Goal: Information Seeking & Learning: Learn about a topic

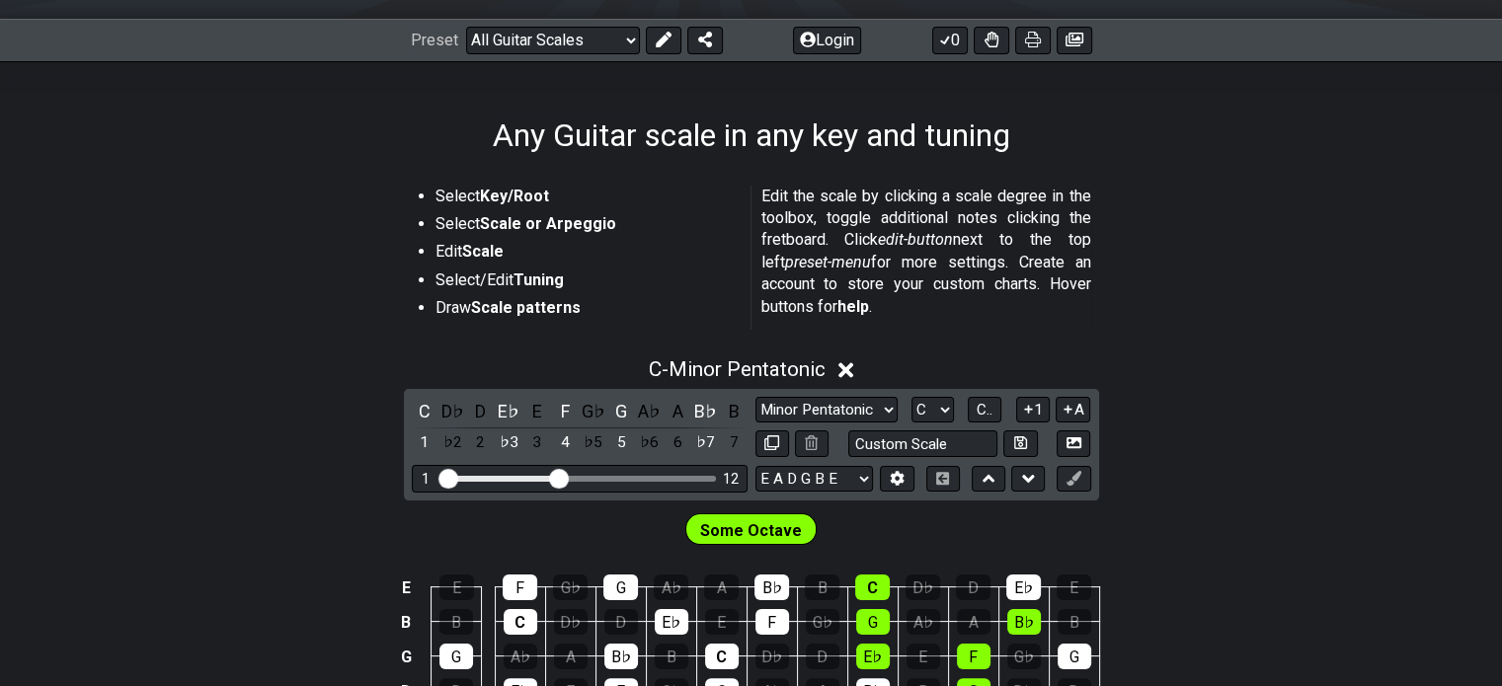
scroll to position [498, 0]
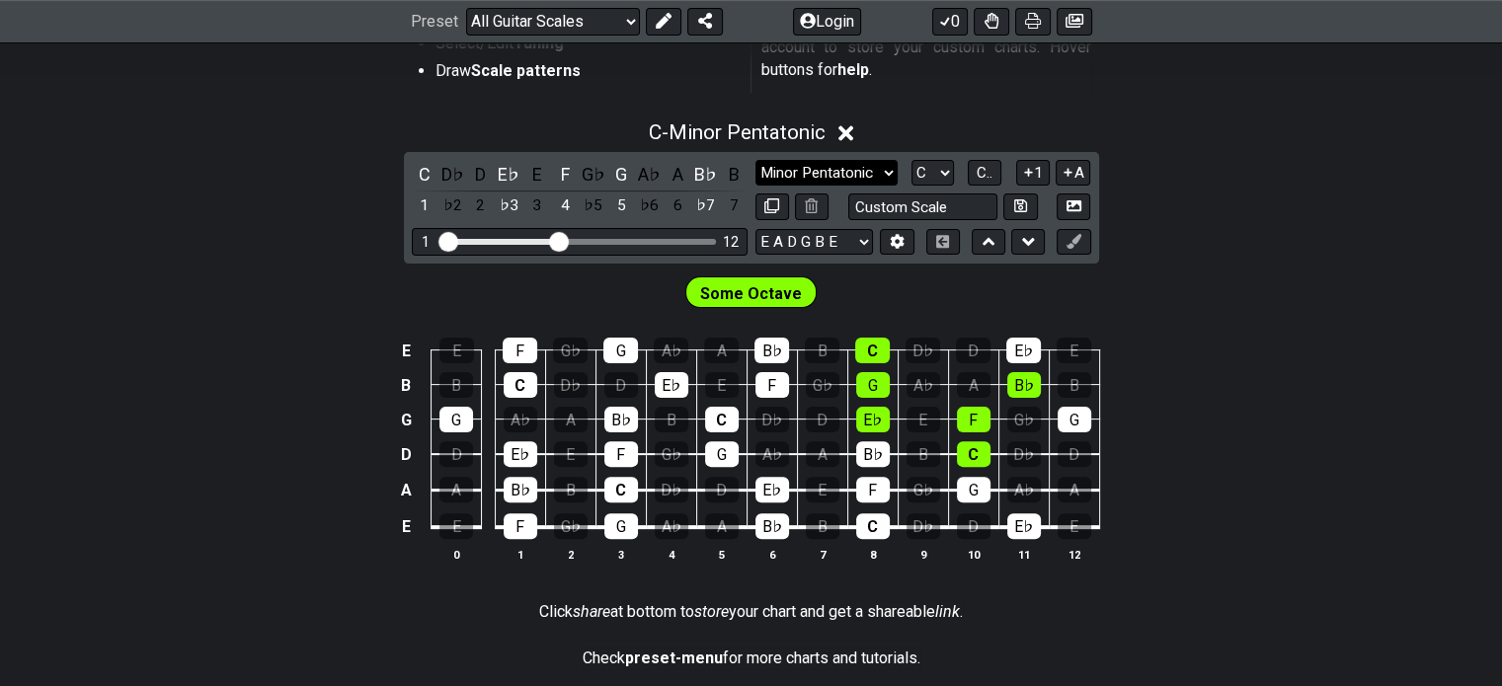
click at [811, 176] on select "Minor Pentatonic Root Minor Pentatonic Major Pentatonic Minor Blues Major Blues…" at bounding box center [827, 173] width 142 height 27
select select "Dorian"
click at [756, 160] on select "Minor Pentatonic Root Minor Pentatonic Major Pentatonic Minor Blues Major Blues…" at bounding box center [827, 173] width 142 height 27
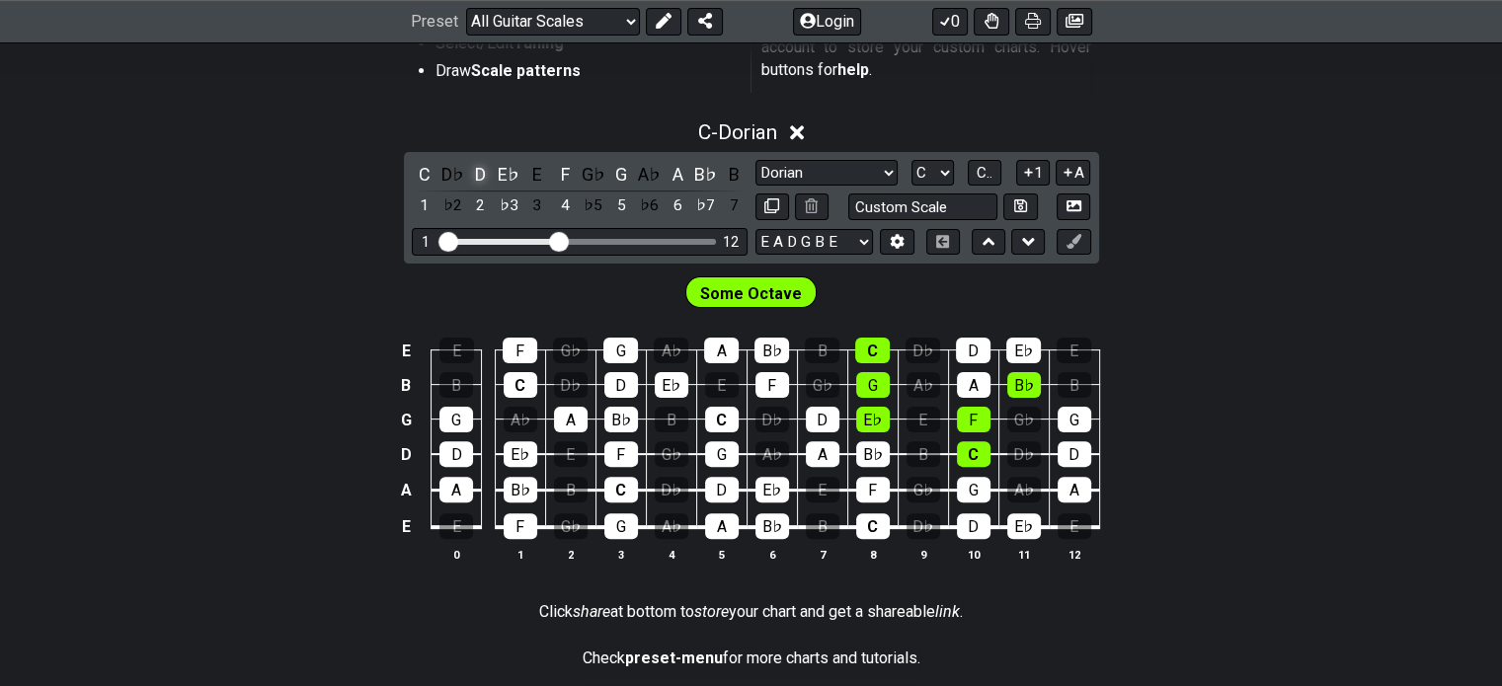
click at [474, 167] on div "D" at bounding box center [481, 174] width 26 height 27
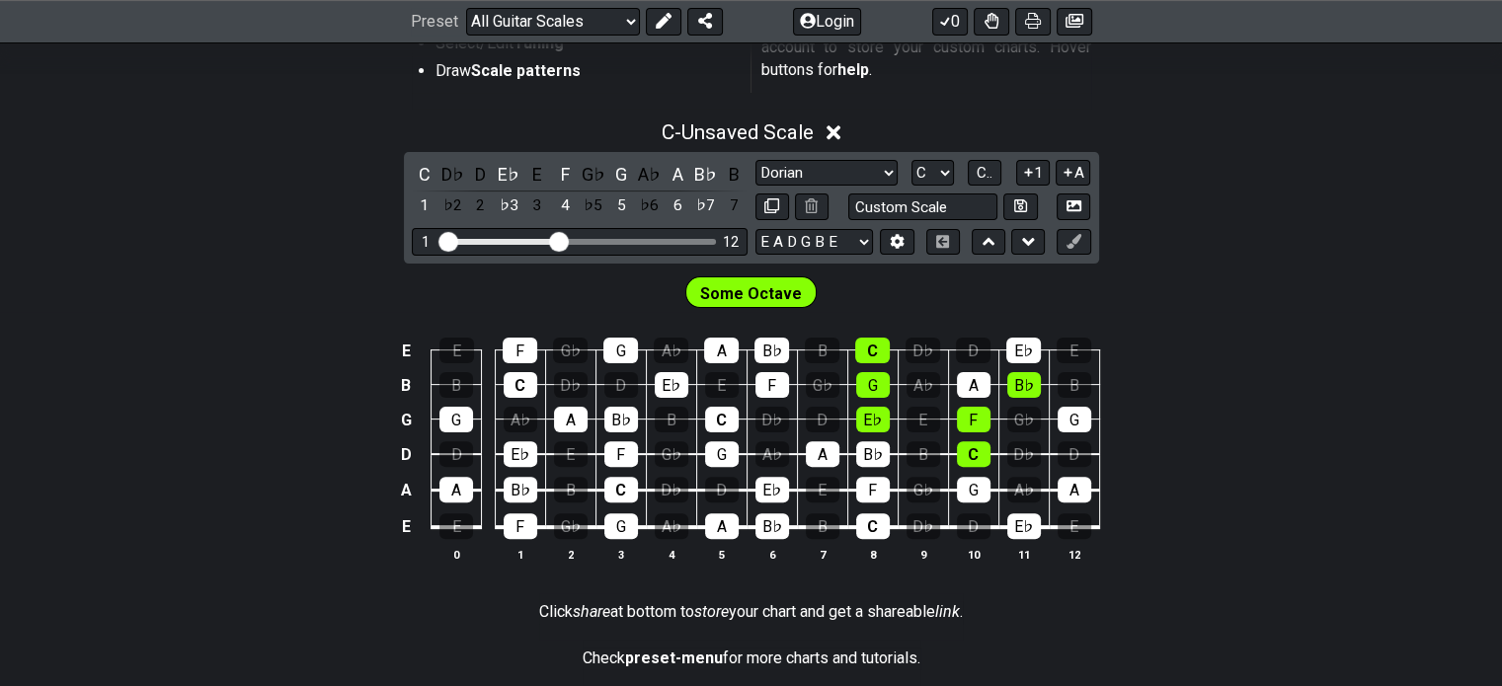
click at [781, 283] on span "Some Octave" at bounding box center [751, 294] width 102 height 29
click at [751, 291] on span "Some Octave" at bounding box center [751, 294] width 102 height 29
click at [914, 182] on select "A♭ A A♯ B♭ B C C♯ D♭ D D♯ E♭ E F F♯ G♭ G G♯" at bounding box center [933, 173] width 42 height 27
click at [893, 205] on input "text" at bounding box center [923, 207] width 150 height 27
type input "Custom Scale"
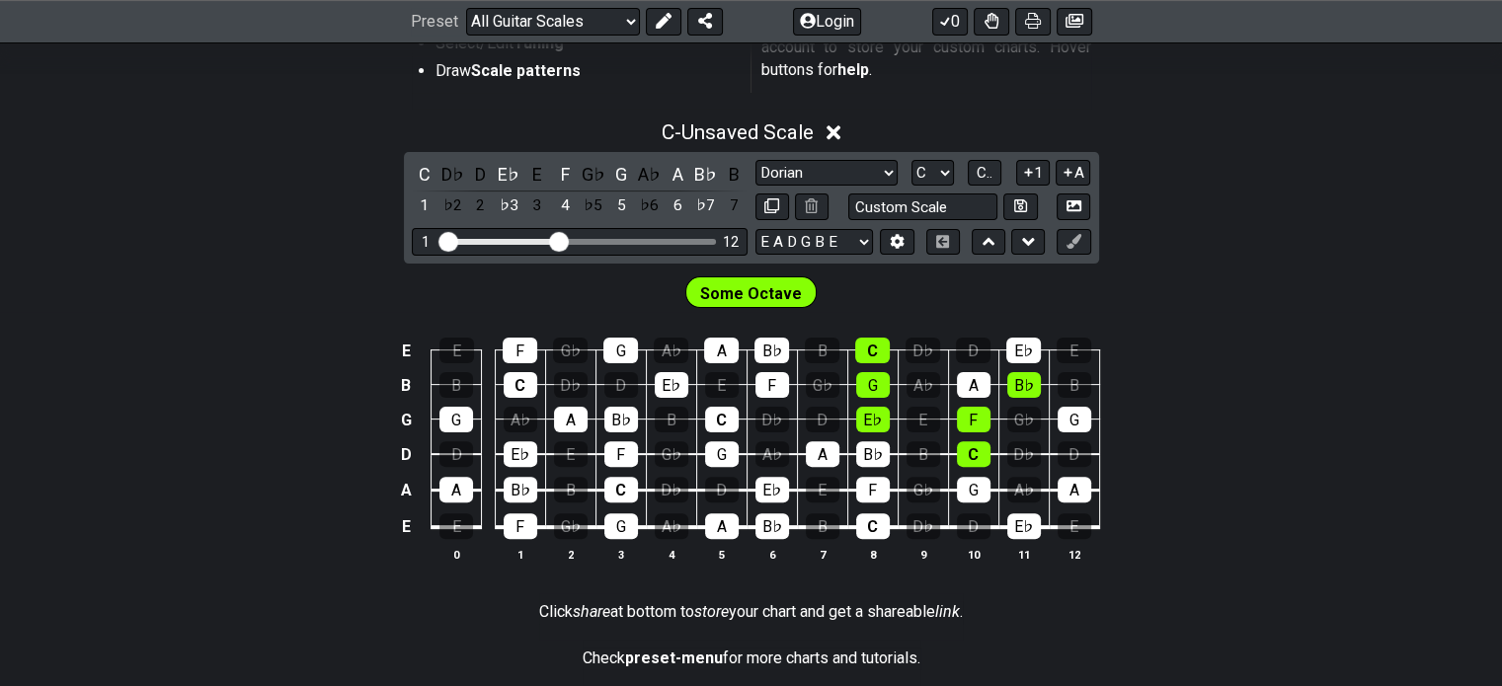
click at [961, 114] on div "C - Unsaved Scale" at bounding box center [751, 127] width 1502 height 37
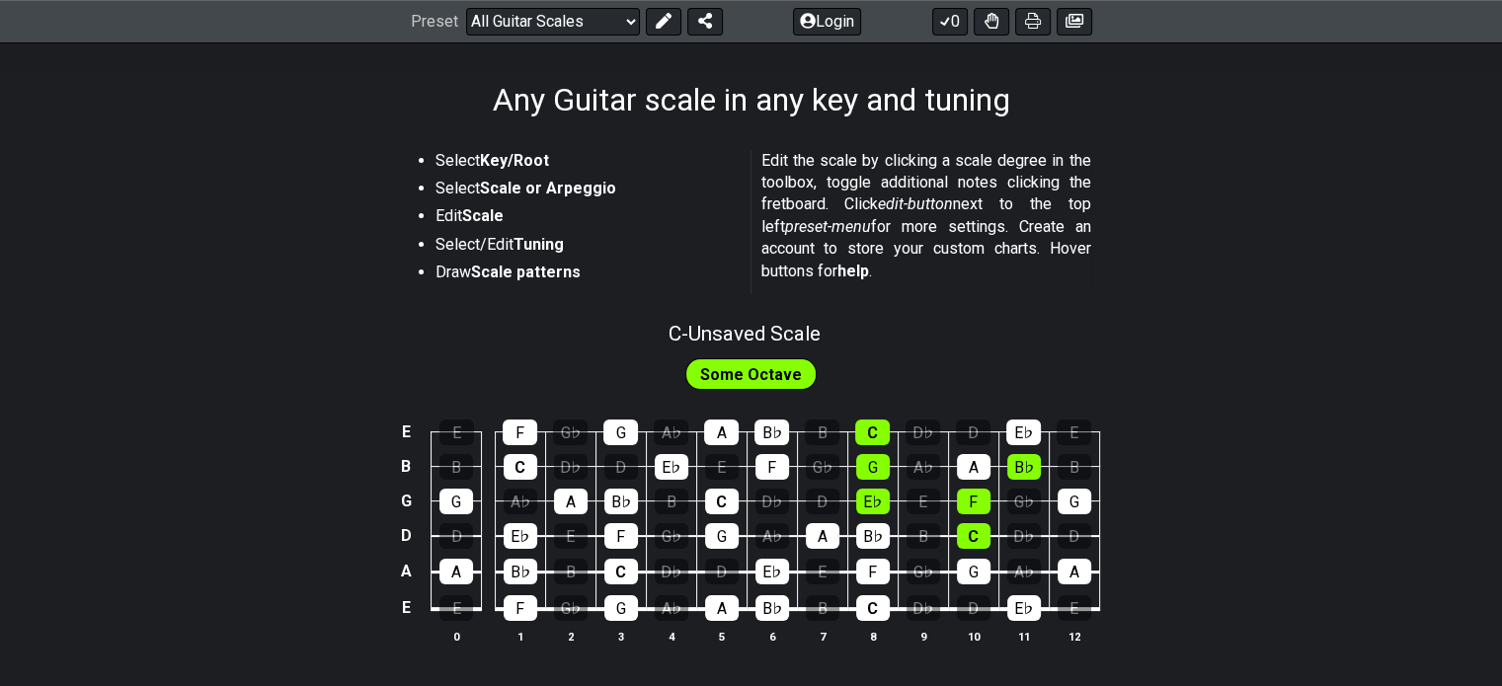
scroll to position [299, 0]
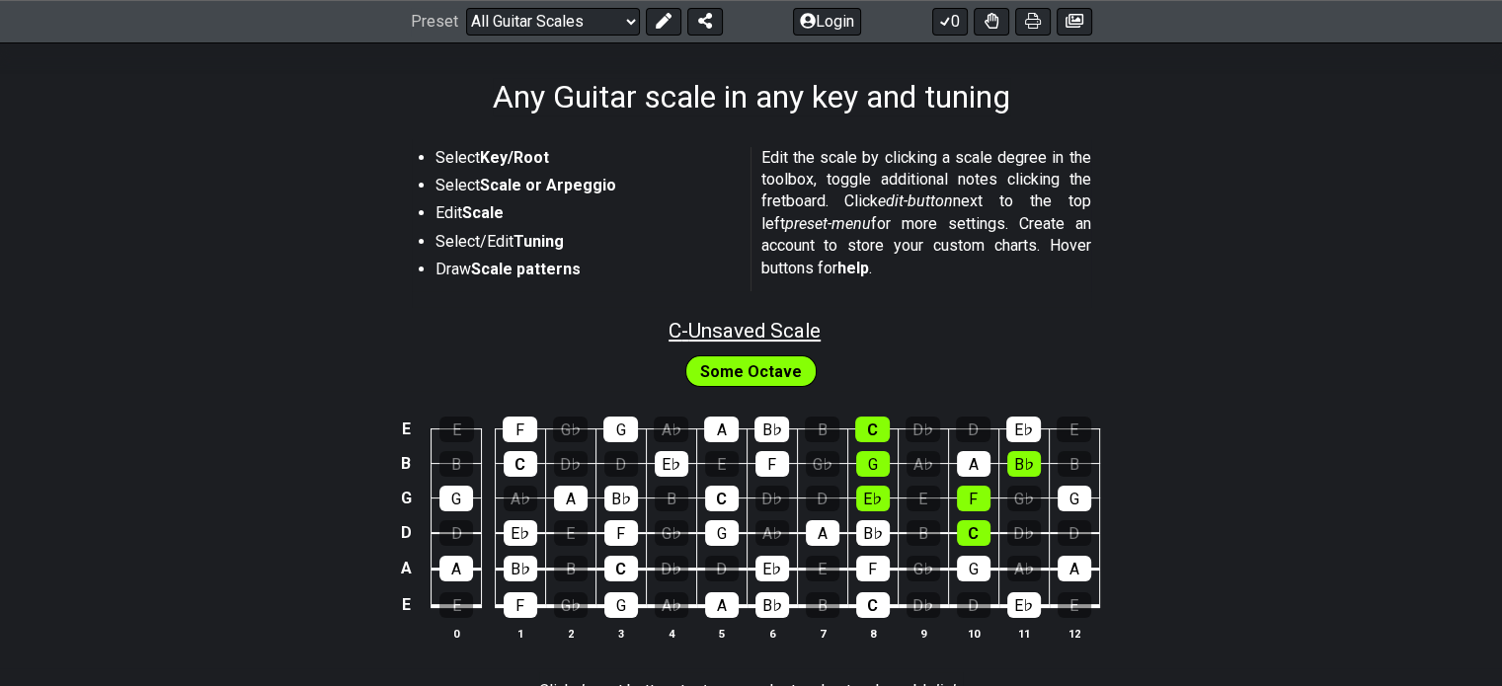
click at [746, 326] on span "C - Unsaved Scale" at bounding box center [745, 331] width 152 height 24
select select "Dorian"
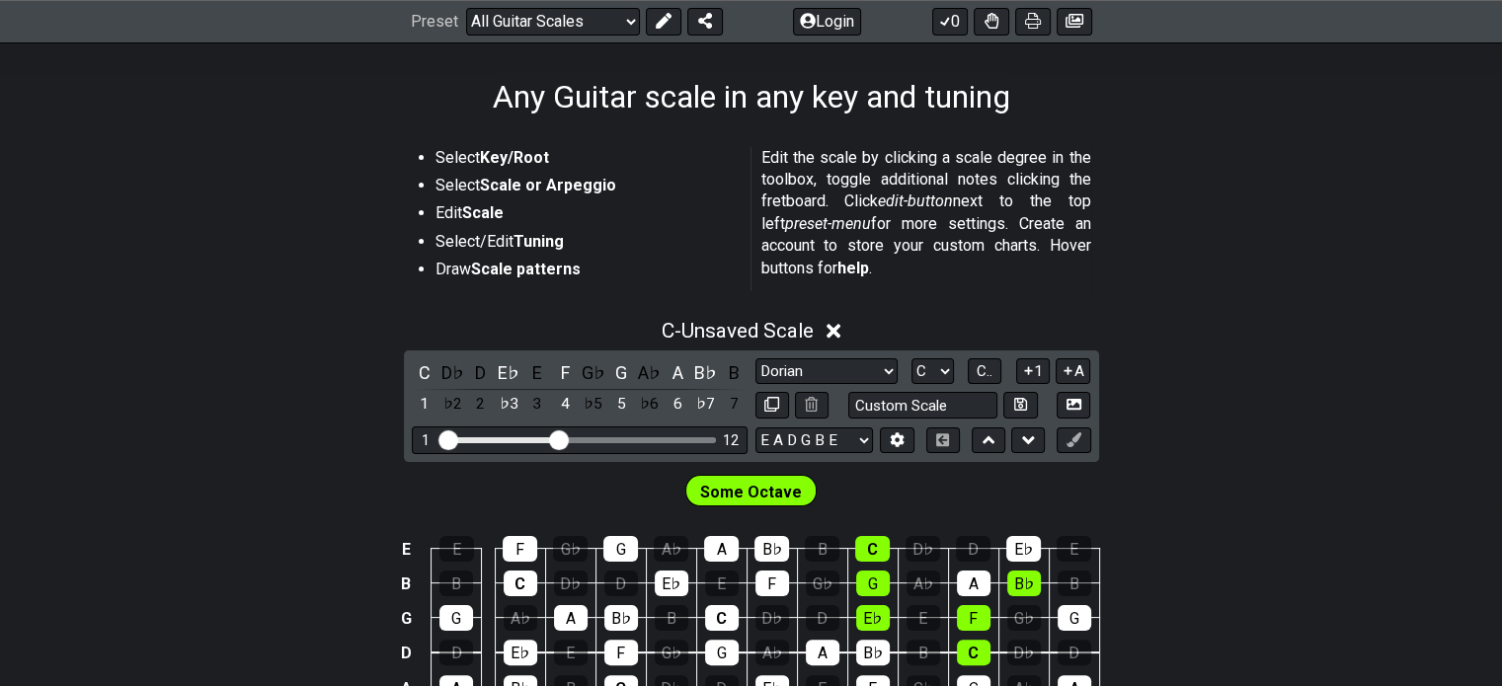
scroll to position [445, 0]
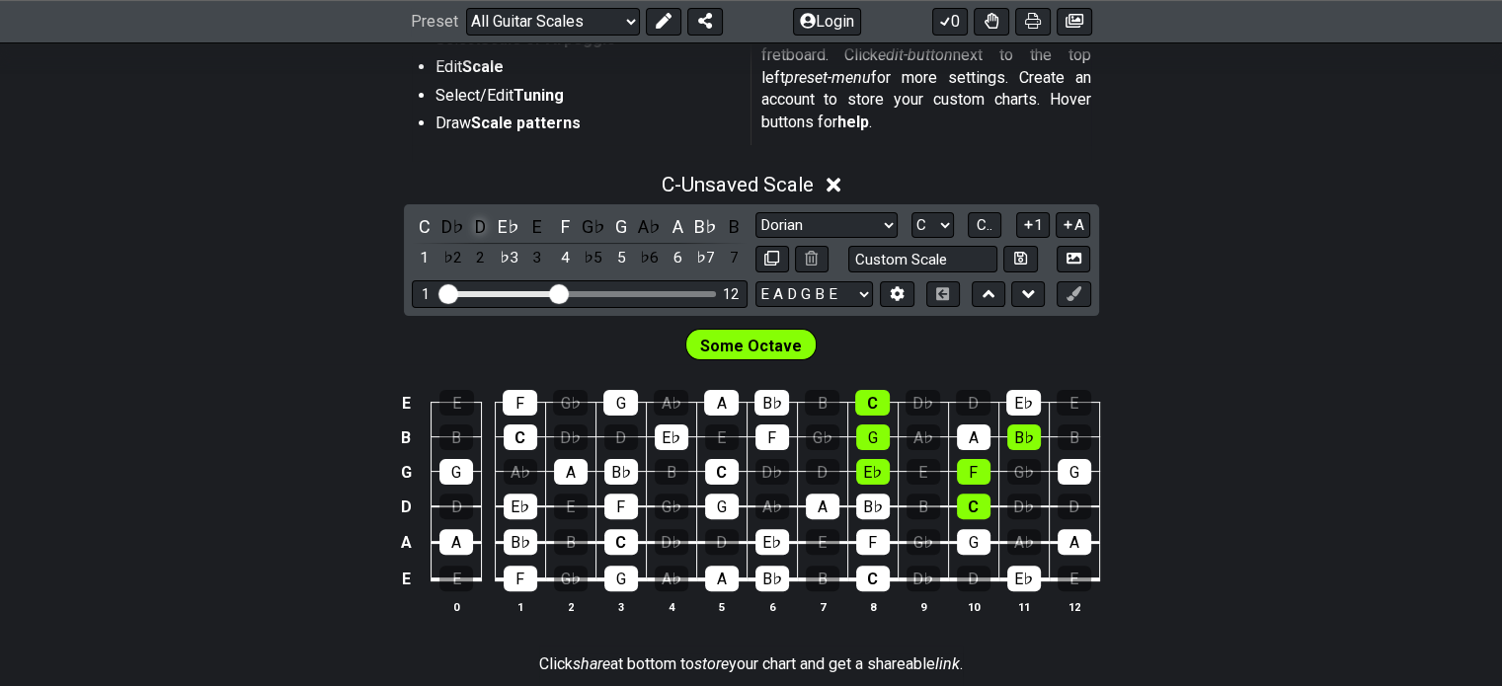
click at [481, 226] on div "D" at bounding box center [481, 226] width 26 height 27
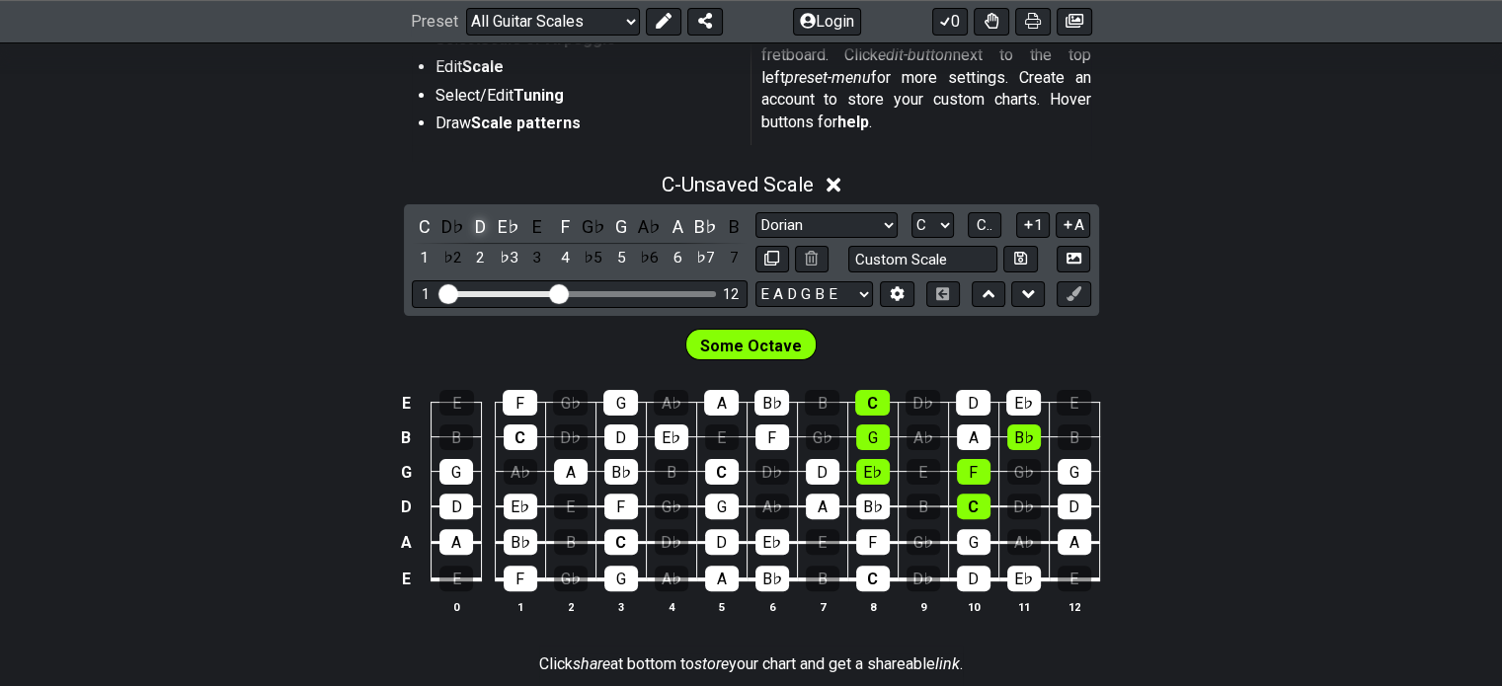
click at [481, 226] on div "D" at bounding box center [481, 226] width 26 height 27
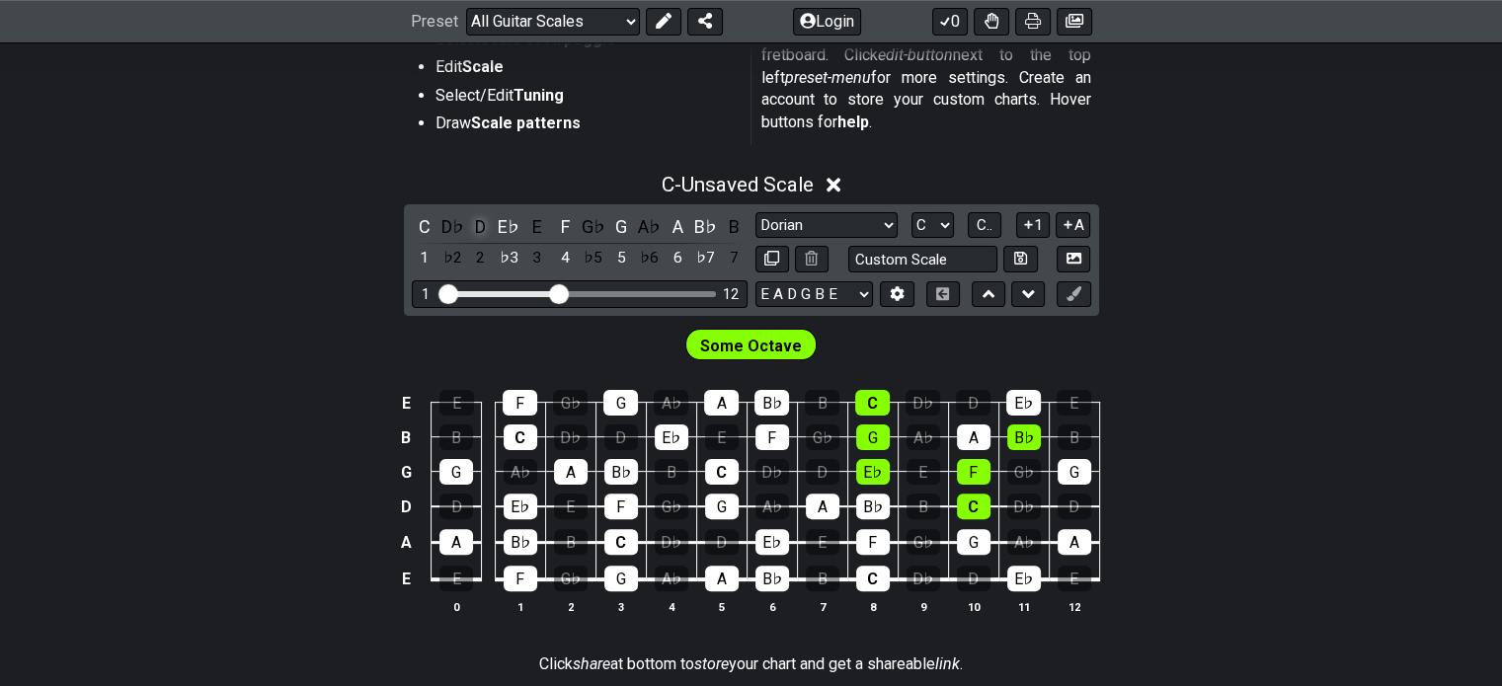
click at [481, 228] on div "D" at bounding box center [481, 226] width 26 height 27
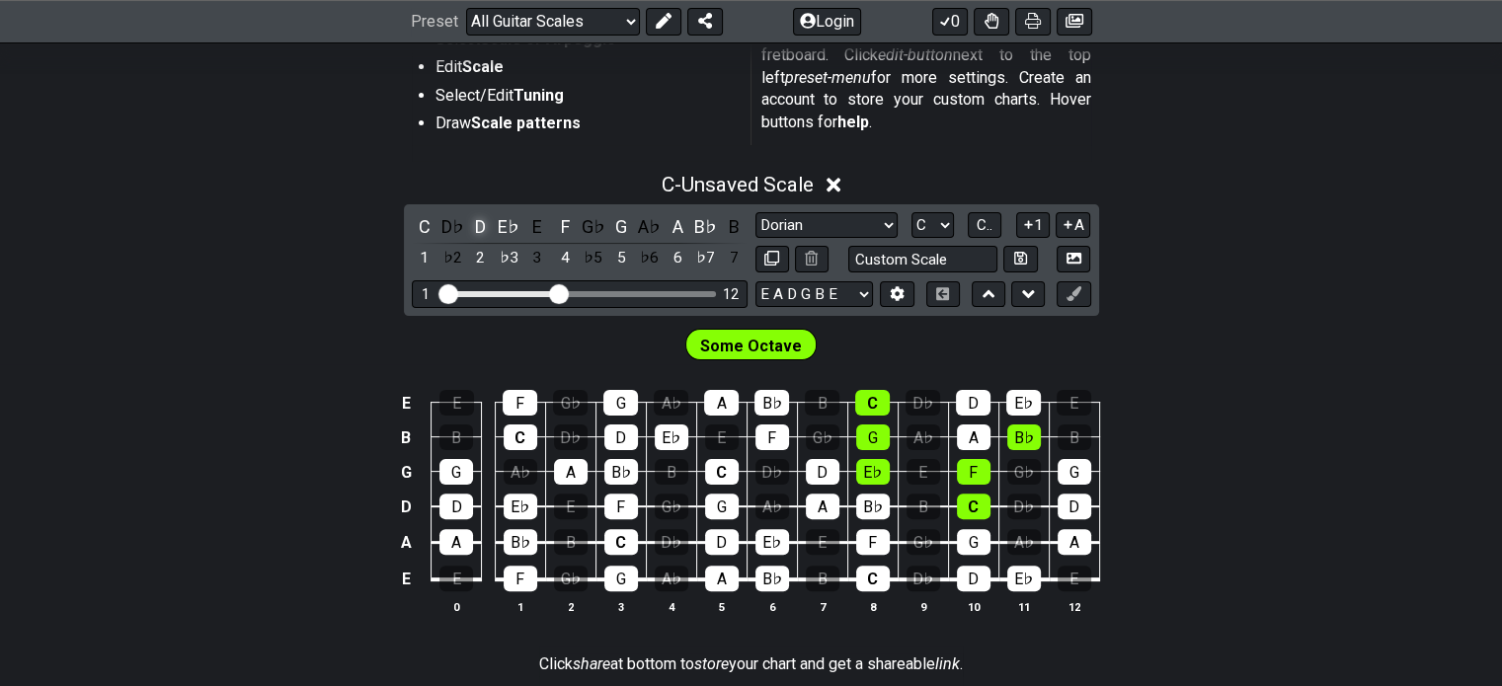
click at [481, 228] on div "D" at bounding box center [481, 226] width 26 height 27
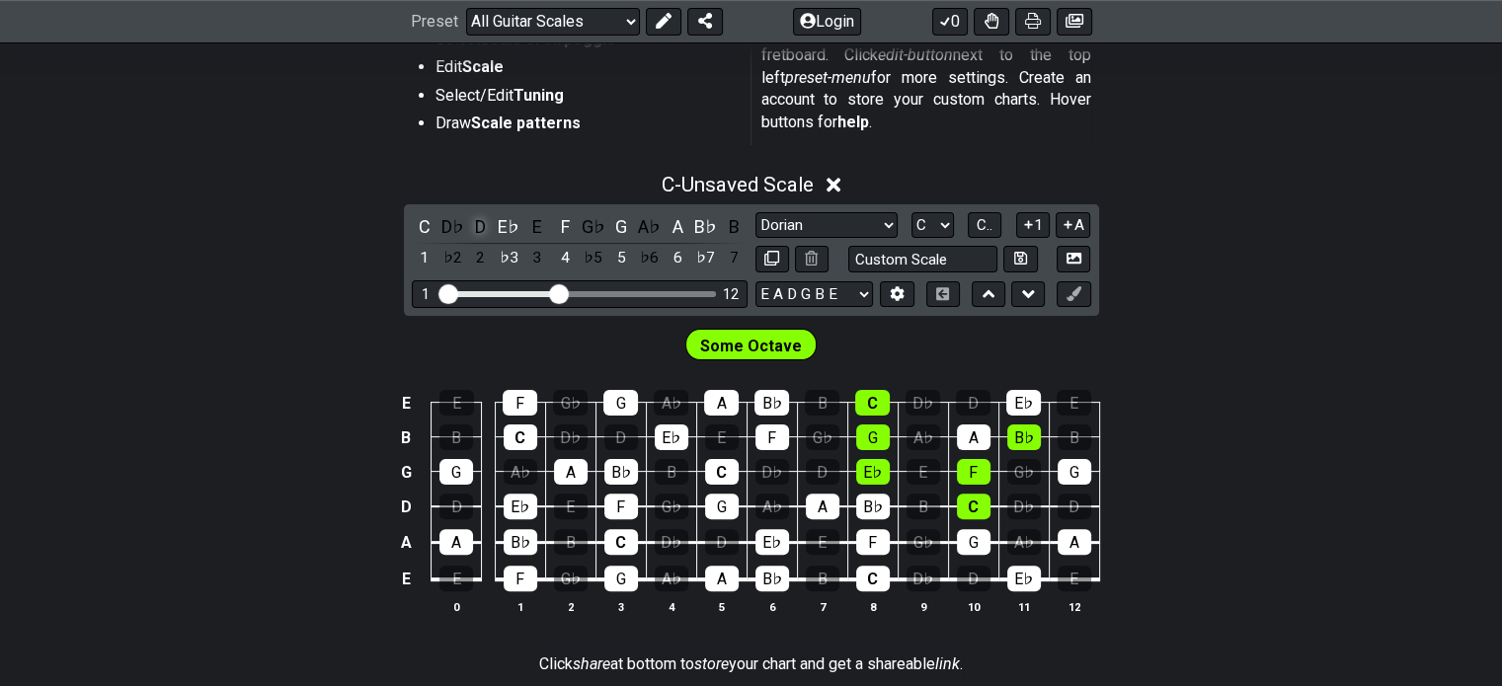
click at [481, 228] on div "D" at bounding box center [481, 226] width 26 height 27
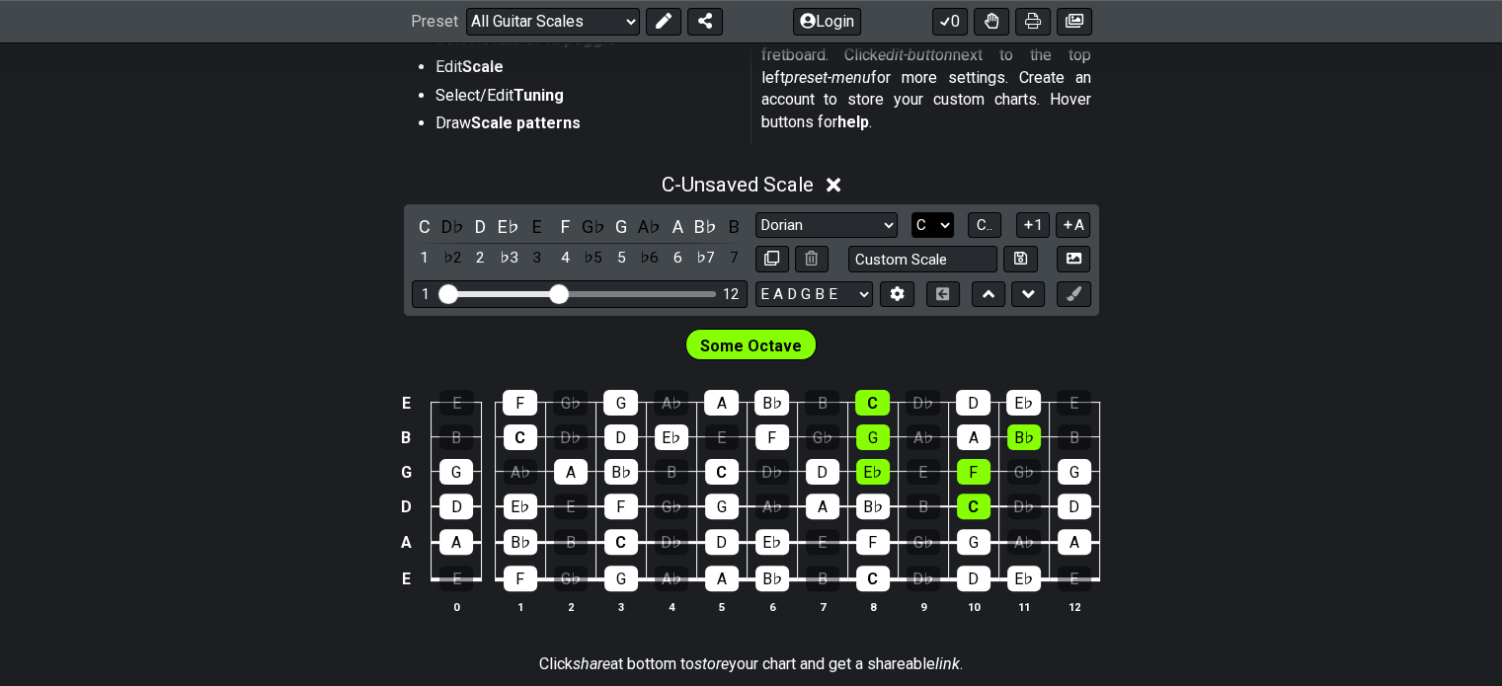
click at [937, 216] on select "A♭ A A♯ B♭ B C C♯ D♭ D D♯ E♭ E F F♯ G♭ G G♯" at bounding box center [933, 225] width 42 height 27
select select "D"
click at [912, 212] on select "A♭ A A♯ B♭ B C C♯ D♭ D D♯ E♭ E F F♯ G♭ G G♯" at bounding box center [933, 225] width 42 height 27
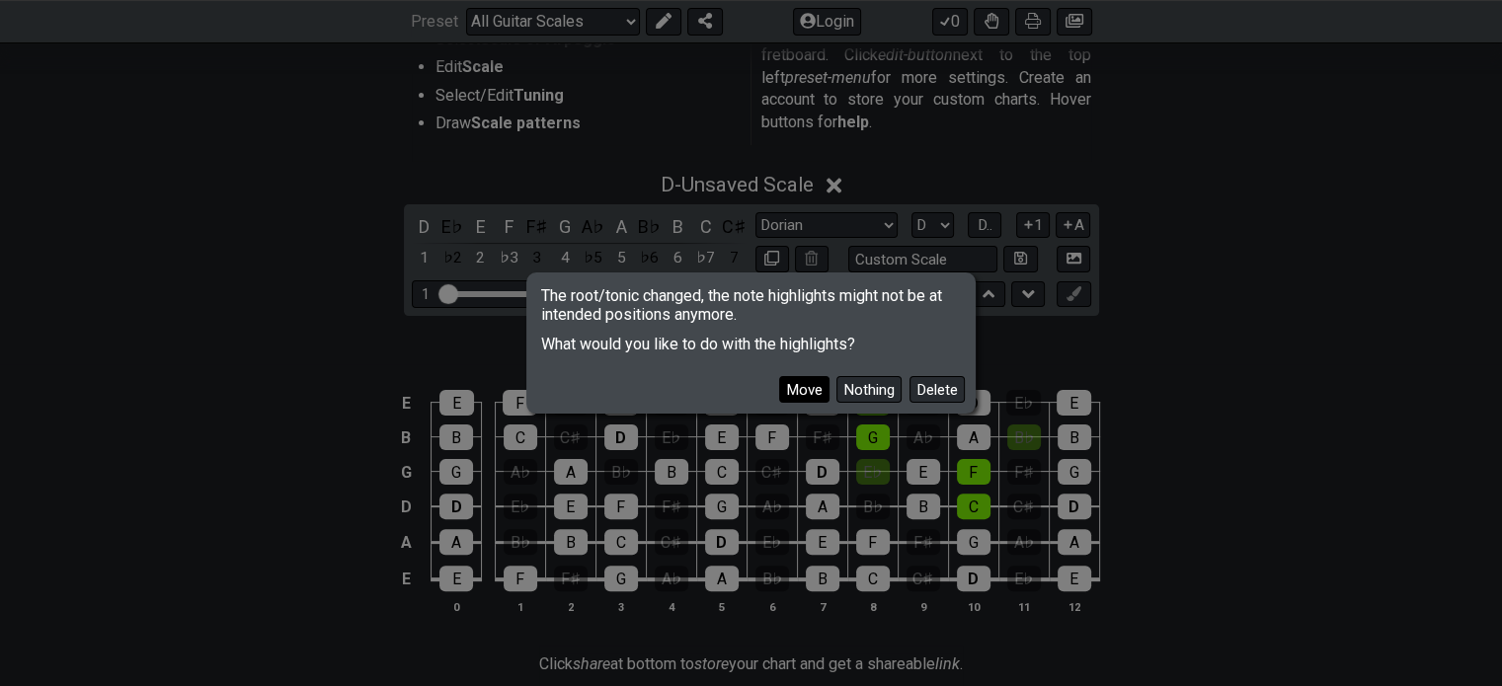
click at [802, 395] on button "Move" at bounding box center [804, 389] width 50 height 27
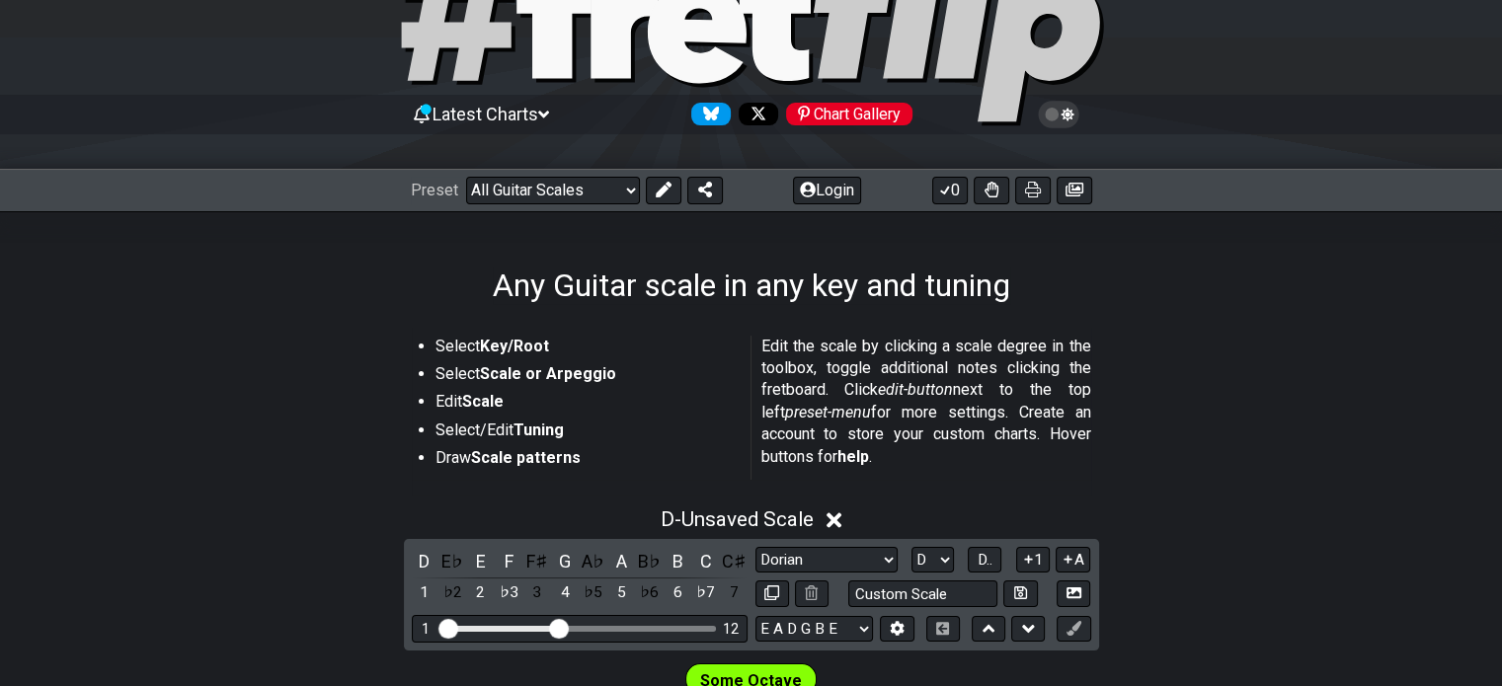
scroll to position [107, 0]
